Goal: Task Accomplishment & Management: Manage account settings

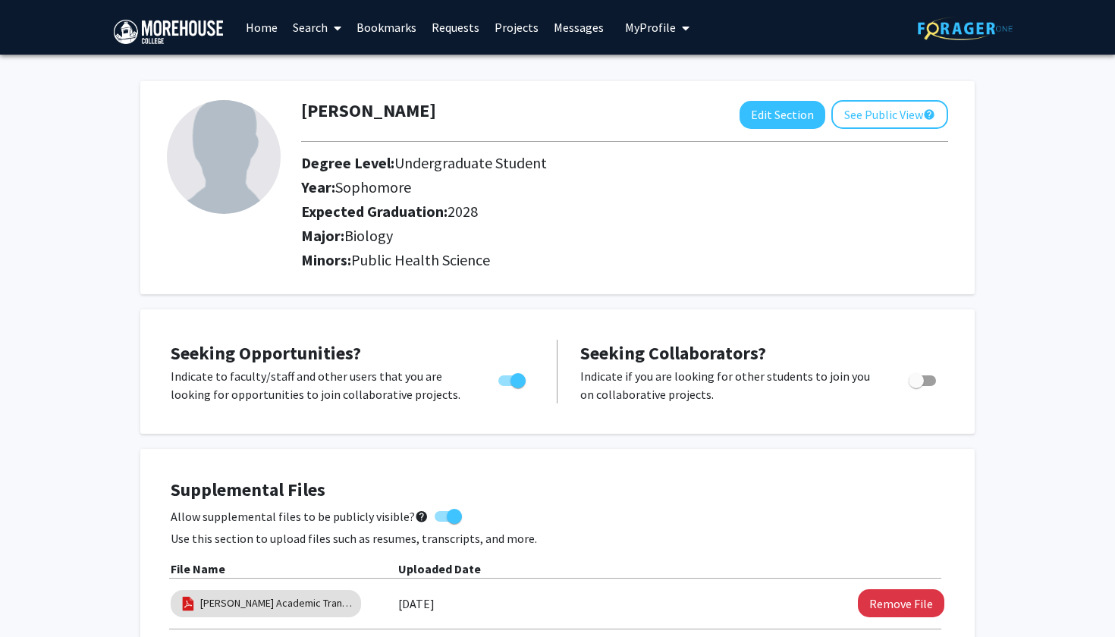
click at [651, 30] on span "My Profile" at bounding box center [650, 27] width 51 height 15
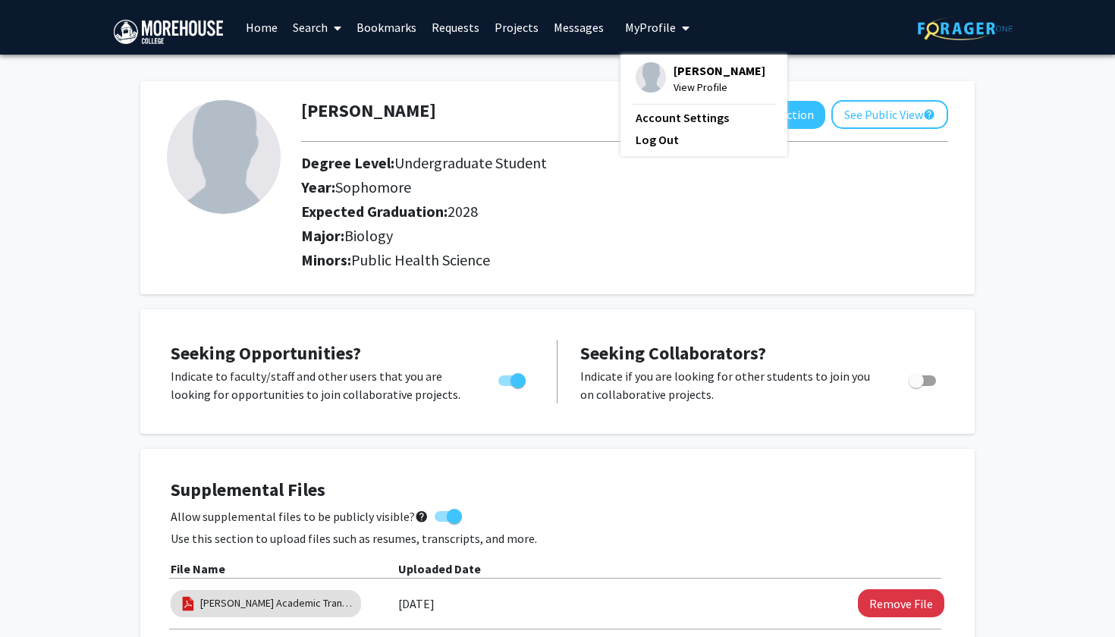
click at [632, 98] on div "[PERSON_NAME] View Profile Account Settings Log Out" at bounding box center [703, 106] width 167 height 102
click at [644, 77] on img at bounding box center [651, 77] width 30 height 30
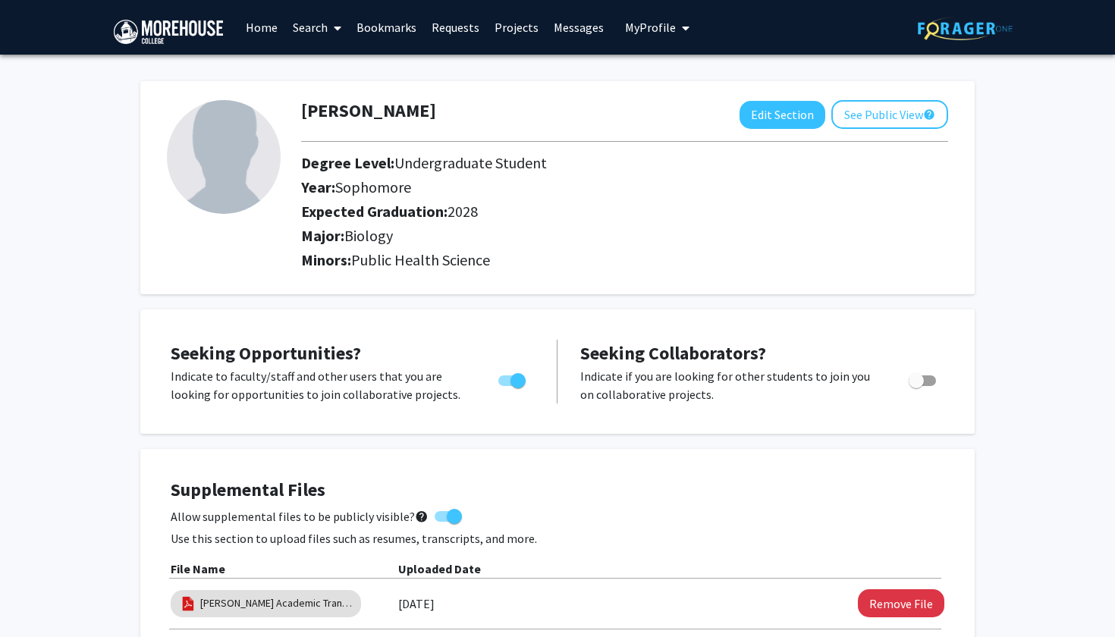
click at [193, 172] on img at bounding box center [224, 157] width 114 height 114
click at [783, 121] on button "Edit Section" at bounding box center [783, 115] width 86 height 28
select select "sophomore"
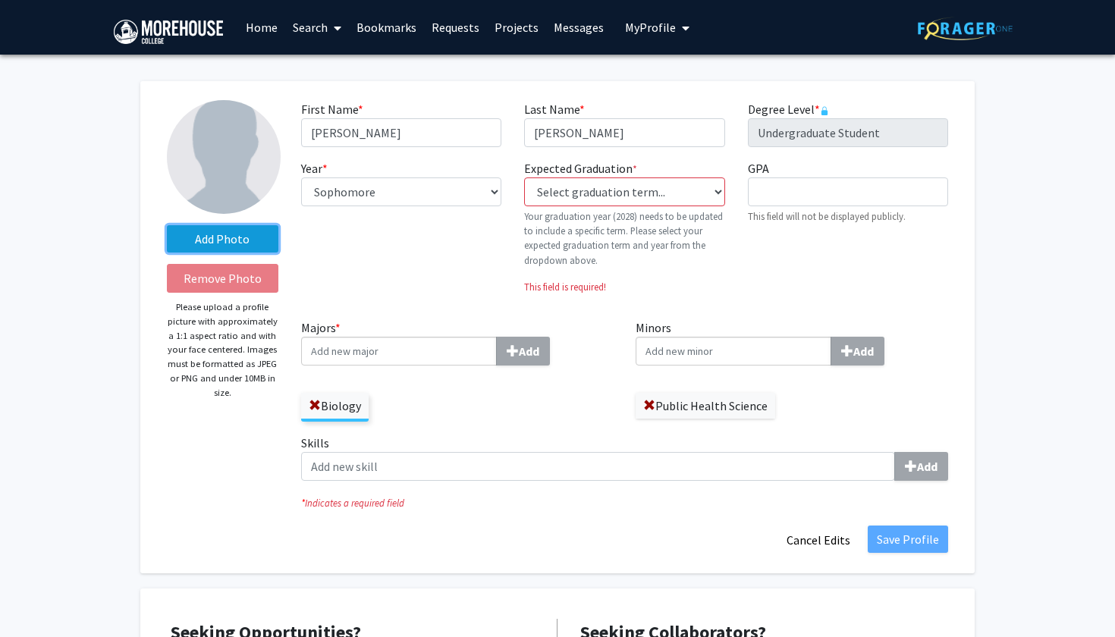
click at [229, 233] on label "Add Photo" at bounding box center [222, 238] width 111 height 27
click at [0, 0] on input "Add Photo" at bounding box center [0, 0] width 0 height 0
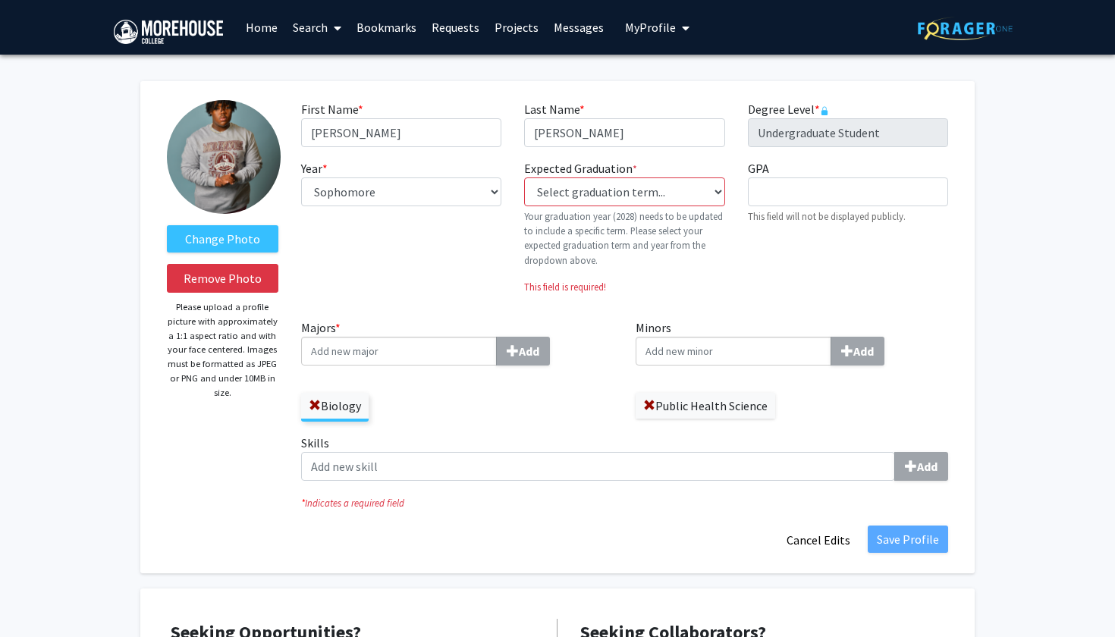
click at [237, 184] on img at bounding box center [224, 157] width 114 height 114
click at [231, 237] on label "Change Photo" at bounding box center [222, 238] width 111 height 27
click at [0, 0] on input "Change Photo" at bounding box center [0, 0] width 0 height 0
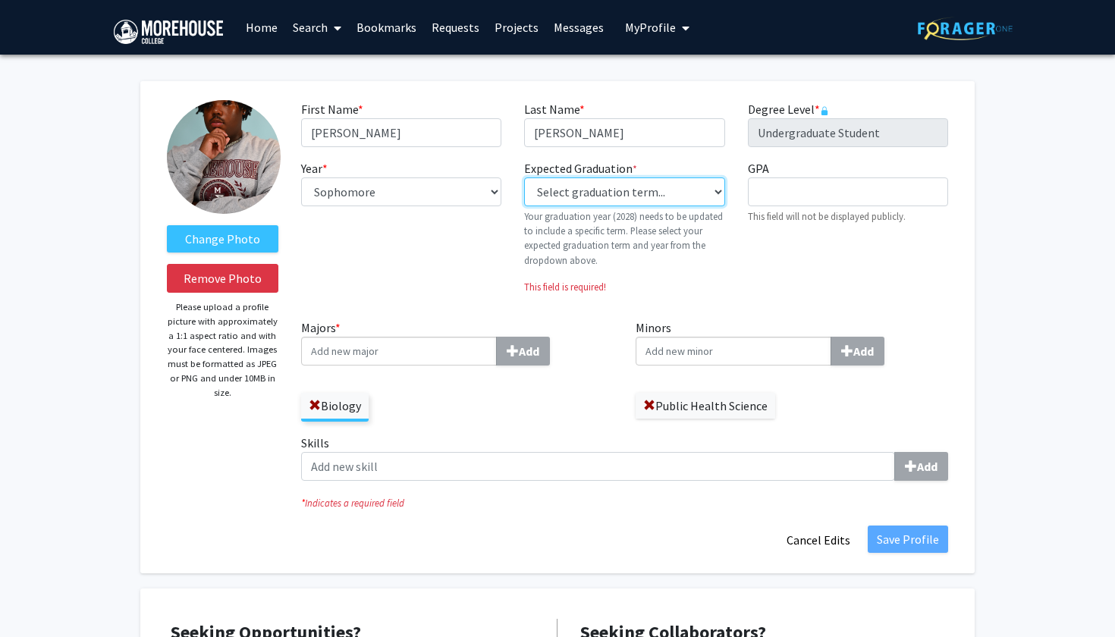
select select "42: spring_2028"
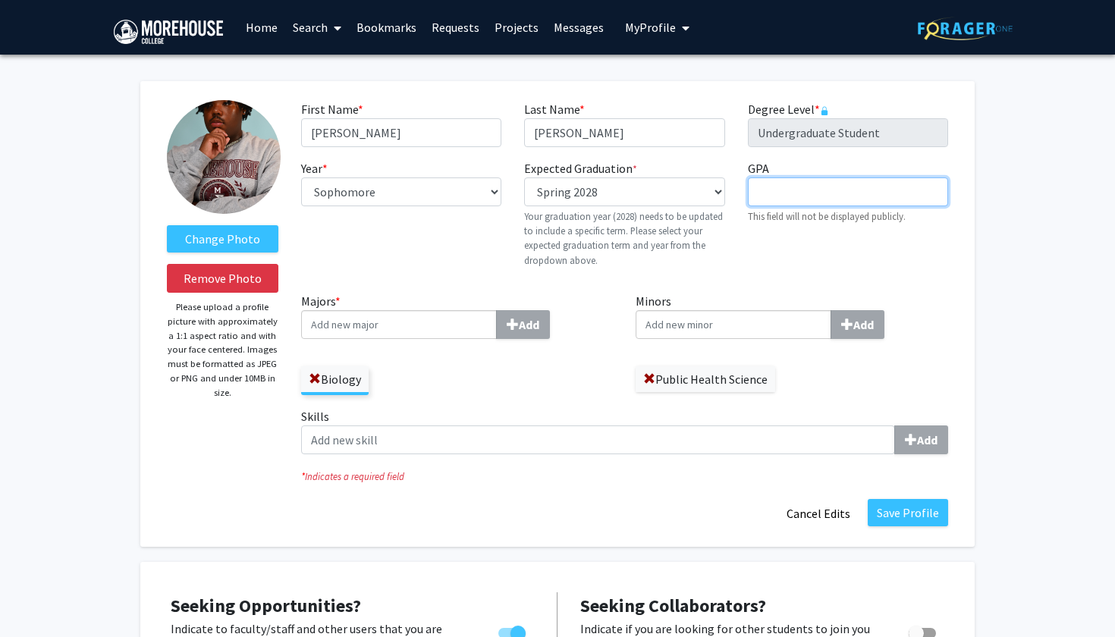
click at [762, 190] on input "GPA required" at bounding box center [848, 191] width 200 height 29
type input "3.7"
click at [893, 510] on button "Save Profile" at bounding box center [908, 512] width 80 height 27
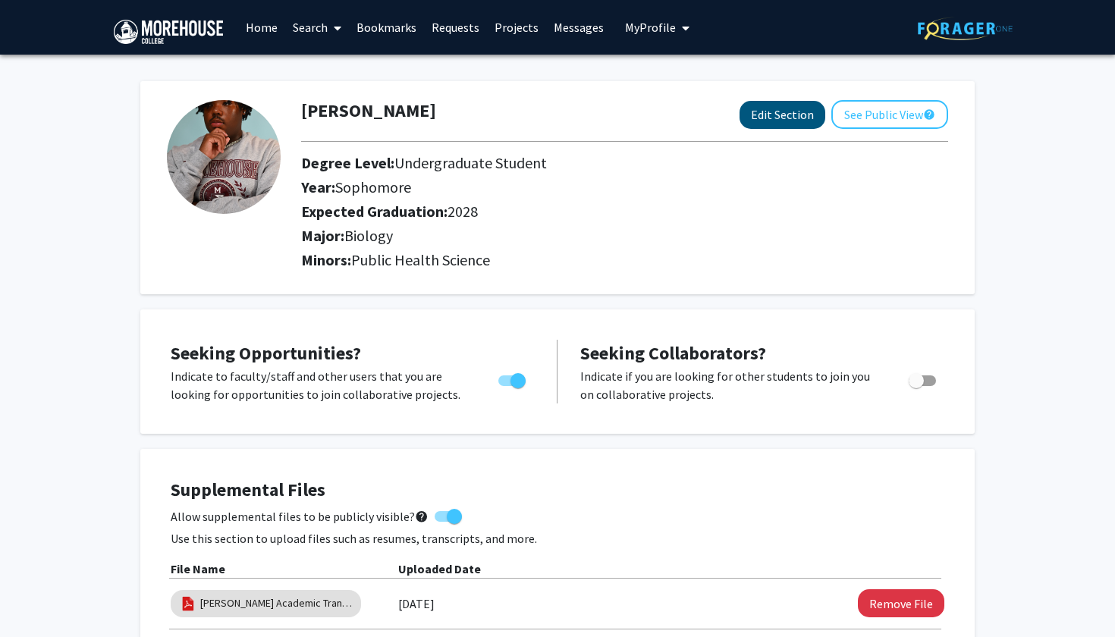
click at [774, 124] on button "Edit Section" at bounding box center [783, 115] width 86 height 28
select select "sophomore"
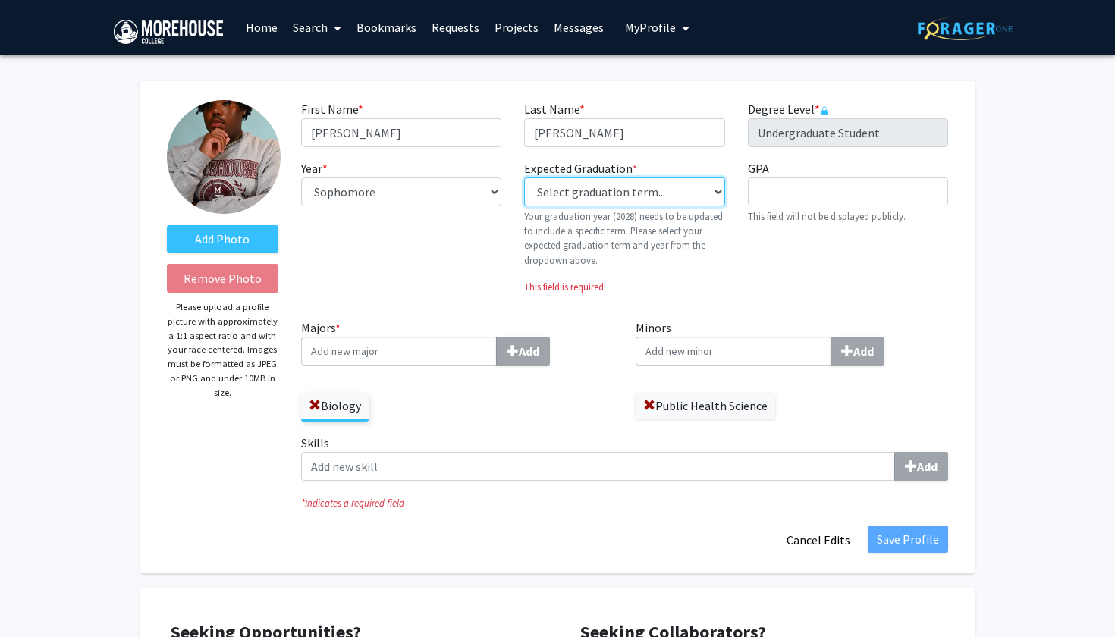
select select "42: spring_2028"
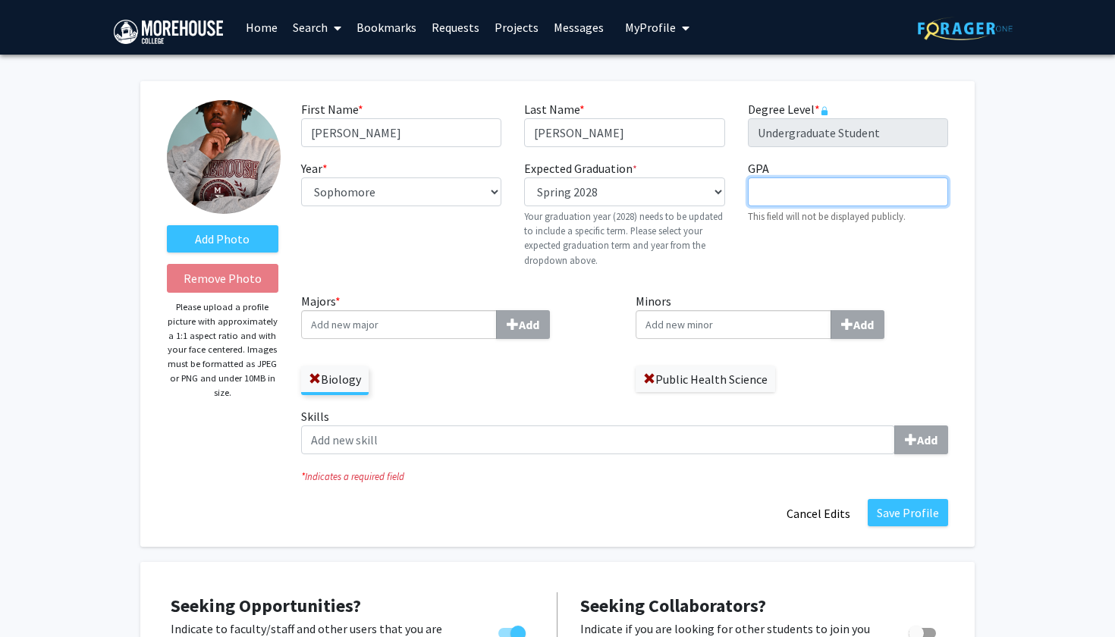
click at [777, 199] on input "GPA required" at bounding box center [848, 191] width 200 height 29
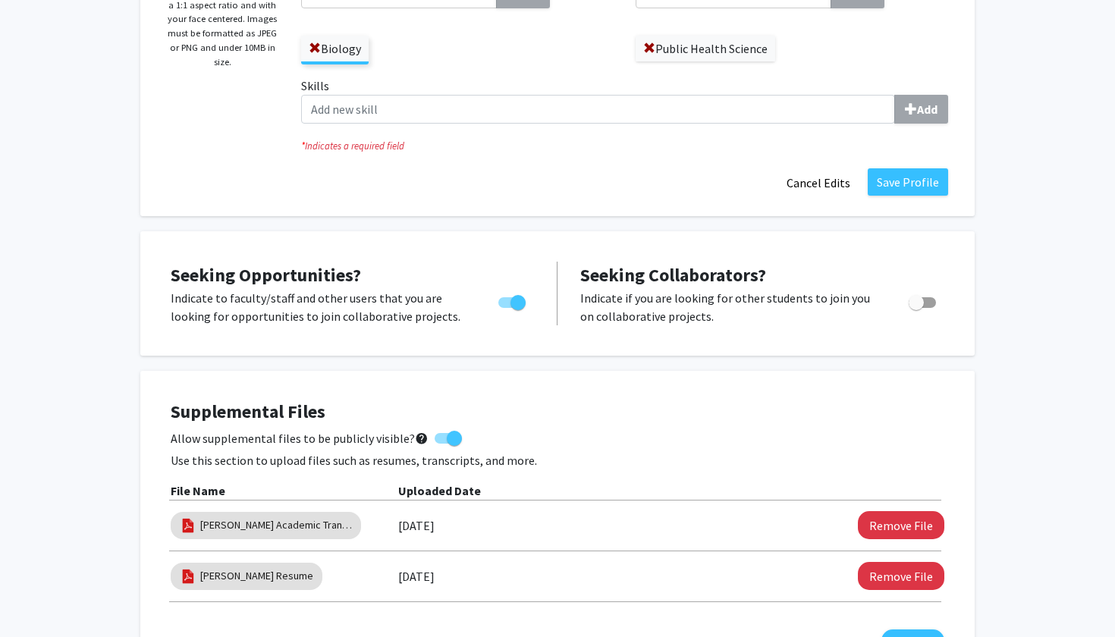
scroll to position [331, 0]
type input "3.7"
click at [911, 180] on button "Save Profile" at bounding box center [908, 181] width 80 height 27
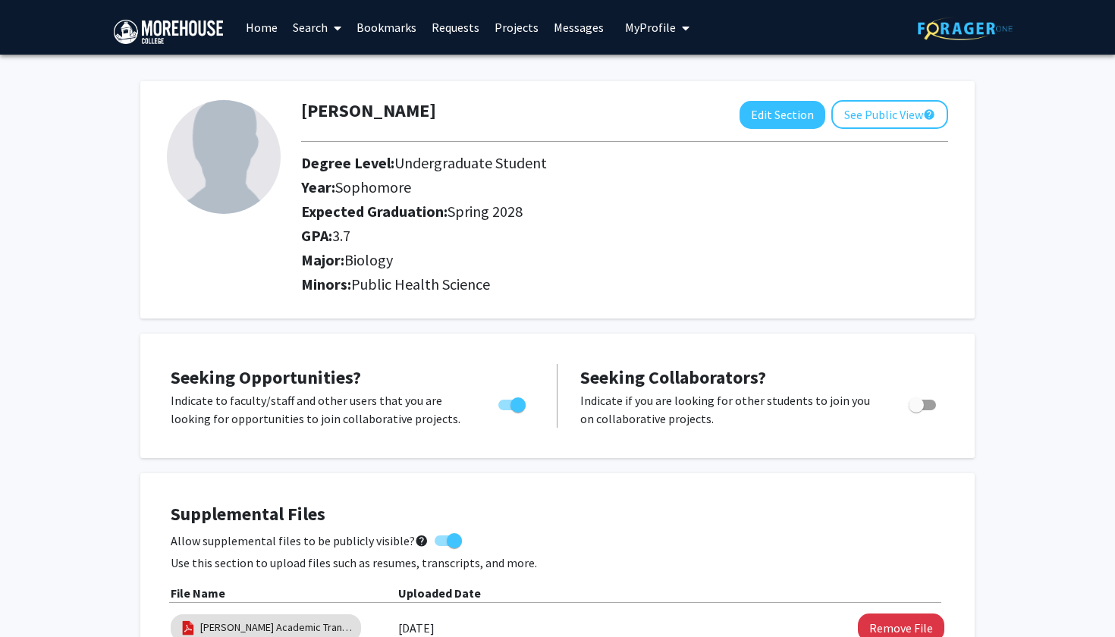
scroll to position [0, 0]
click at [771, 116] on button "Edit Section" at bounding box center [783, 115] width 86 height 28
select select "sophomore"
select select "41: spring_2028"
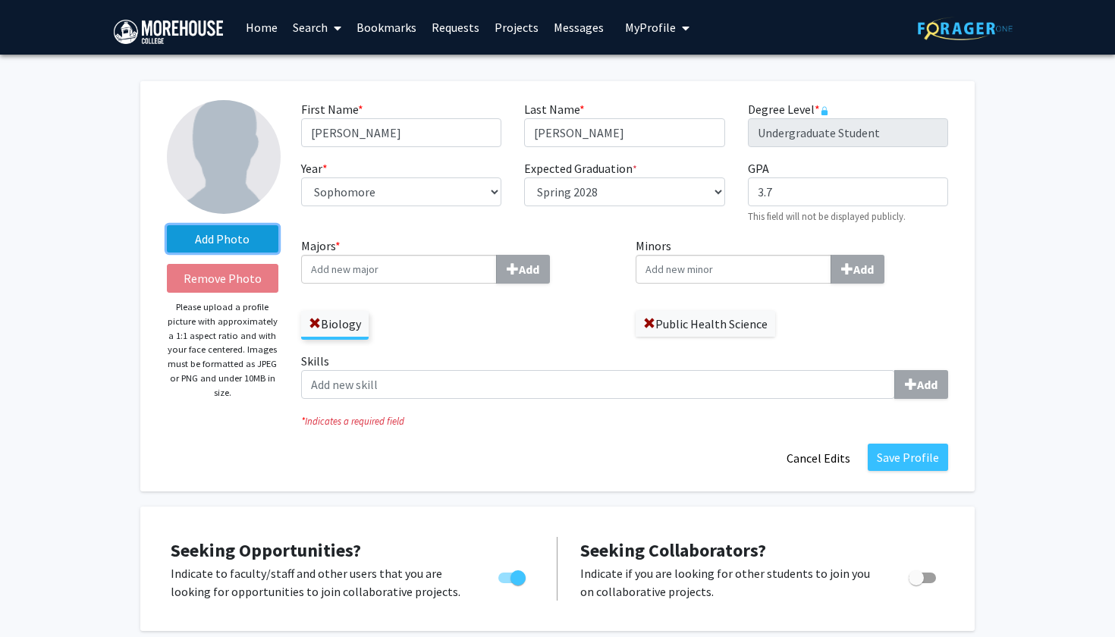
click at [239, 244] on label "Add Photo" at bounding box center [222, 238] width 111 height 27
click at [0, 0] on input "Add Photo" at bounding box center [0, 0] width 0 height 0
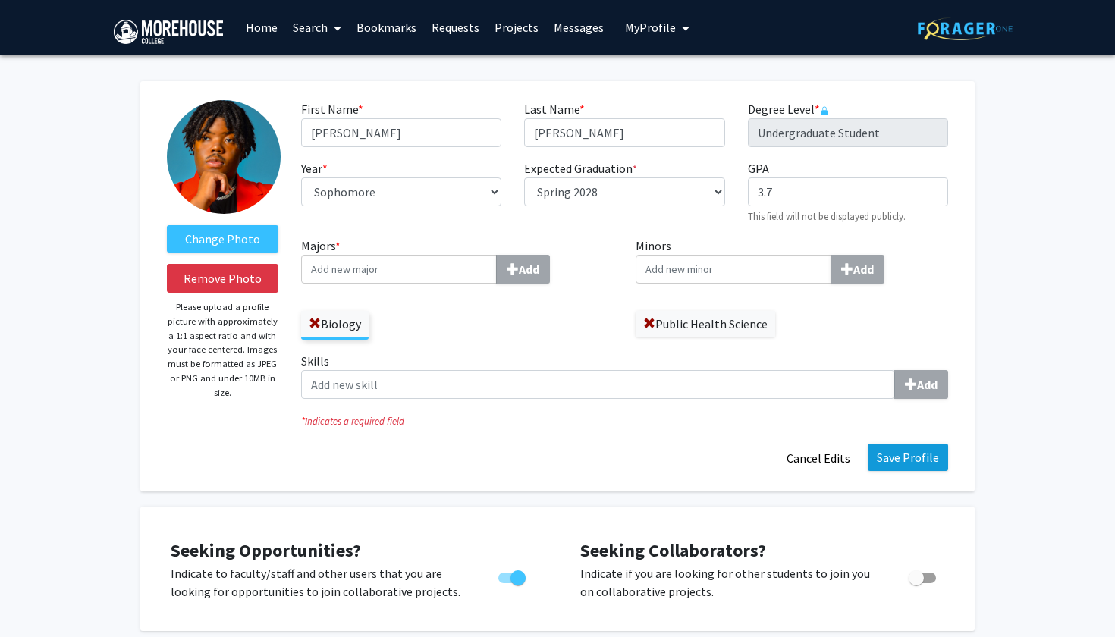
click at [925, 460] on button "Save Profile" at bounding box center [908, 457] width 80 height 27
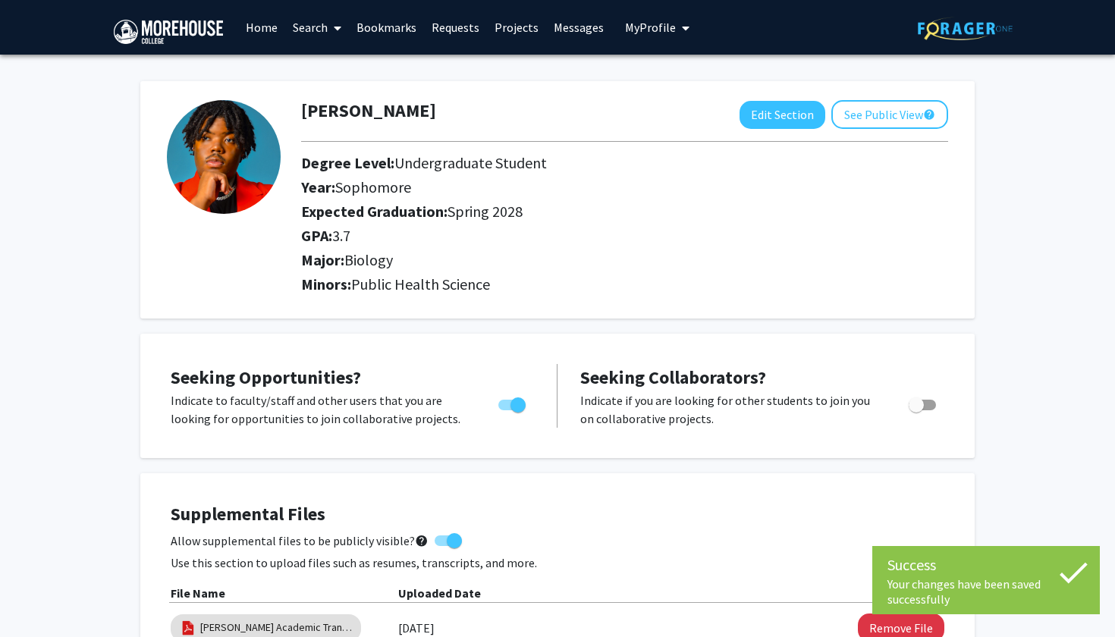
click at [261, 23] on link "Home" at bounding box center [261, 27] width 47 height 53
